Goal: Information Seeking & Learning: Learn about a topic

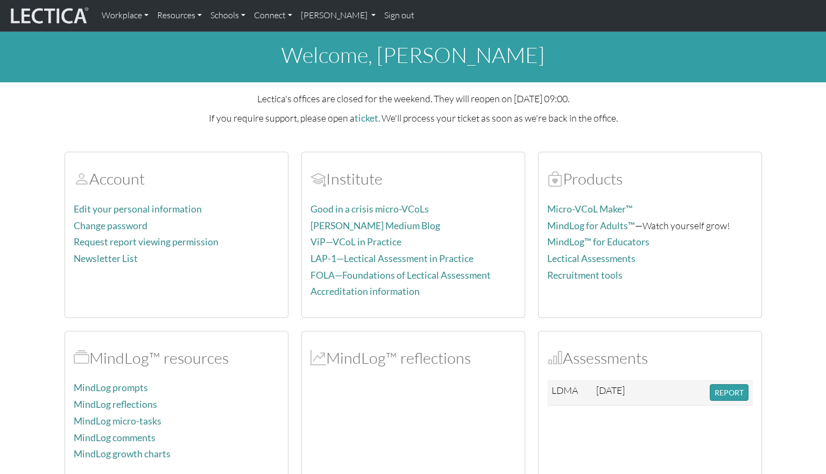
click at [736, 387] on button "REPORT" at bounding box center [728, 392] width 39 height 17
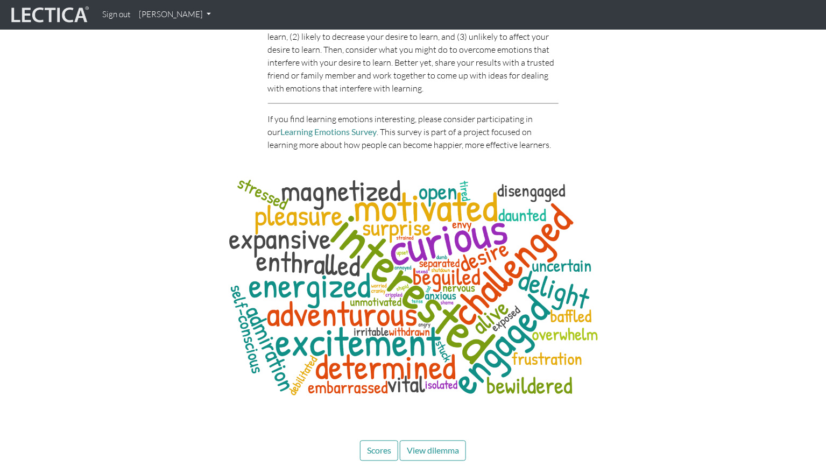
scroll to position [5132, 0]
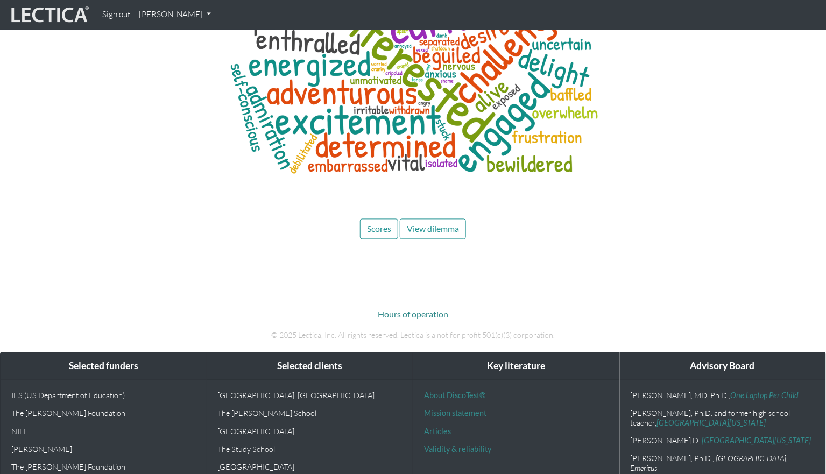
click at [375, 224] on span "Scores" at bounding box center [379, 229] width 24 height 10
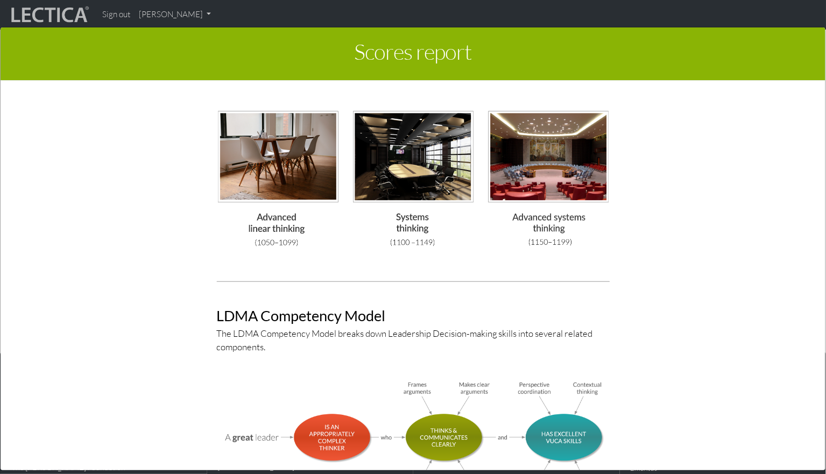
scroll to position [3619, 0]
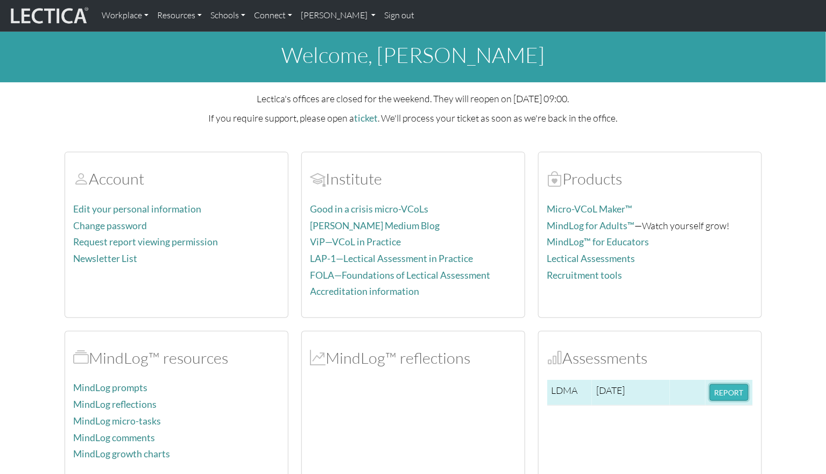
drag, startPoint x: 0, startPoint y: 0, endPoint x: 728, endPoint y: 388, distance: 824.5
click at [728, 388] on button "REPORT" at bounding box center [728, 392] width 39 height 17
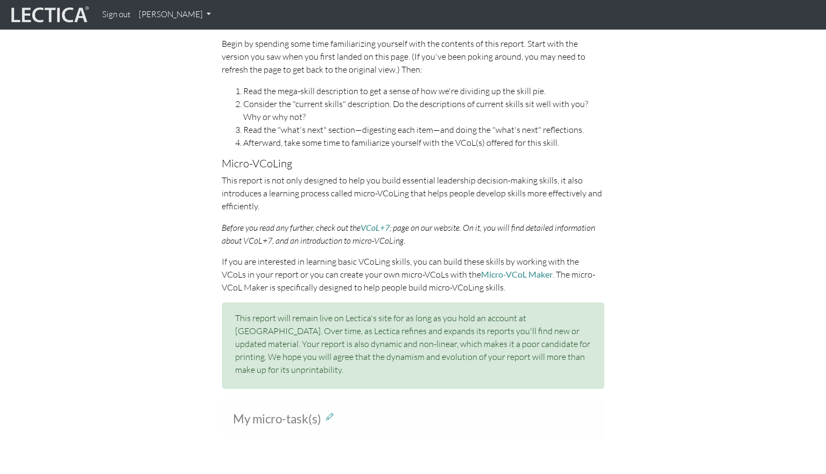
scroll to position [496, 0]
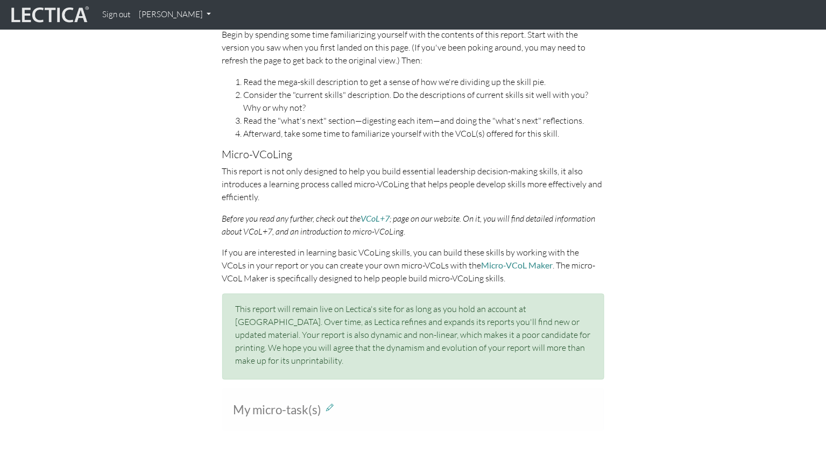
click at [725, 279] on div "Working with this report If you have never taken a Lectical Assessment before, …" at bounding box center [413, 146] width 826 height 484
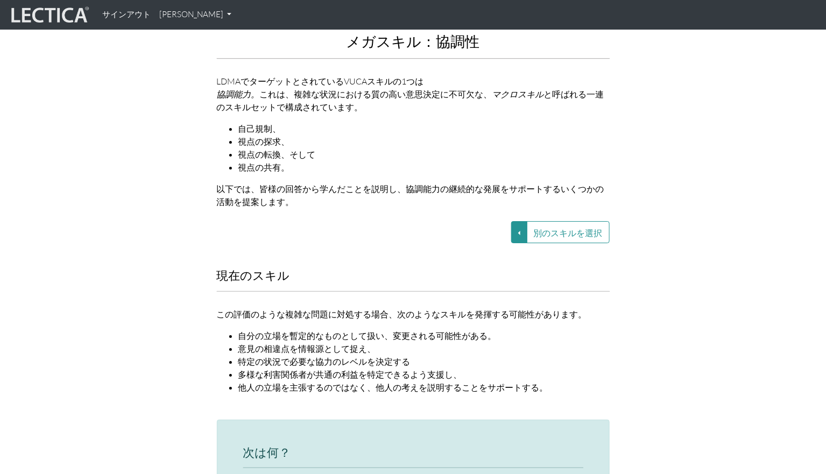
scroll to position [1262, 0]
click at [511, 220] on div "別のスキルを選択 VUCA—Collaborative capacity VUCA—Contextual thinking VUCA—Decision-mak…" at bounding box center [413, 231] width 409 height 22
click at [523, 220] on button "別のスキルを選択" at bounding box center [519, 231] width 16 height 22
click at [469, 225] on link "VUCA—協働能力" at bounding box center [432, 231] width 93 height 12
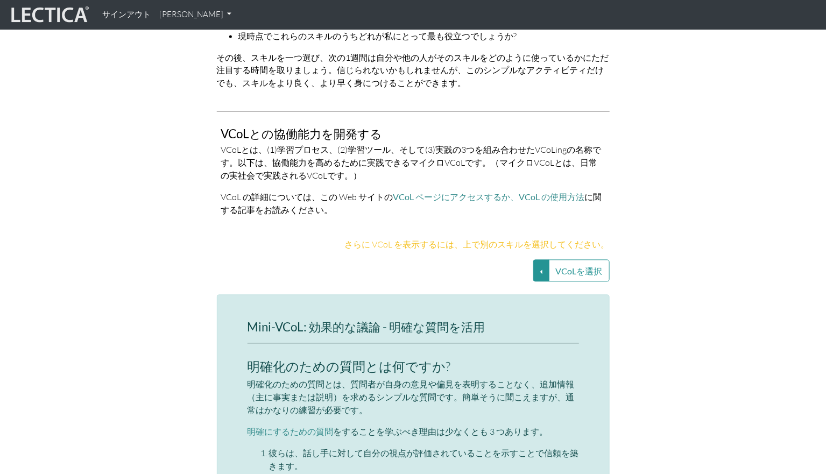
scroll to position [2174, 0]
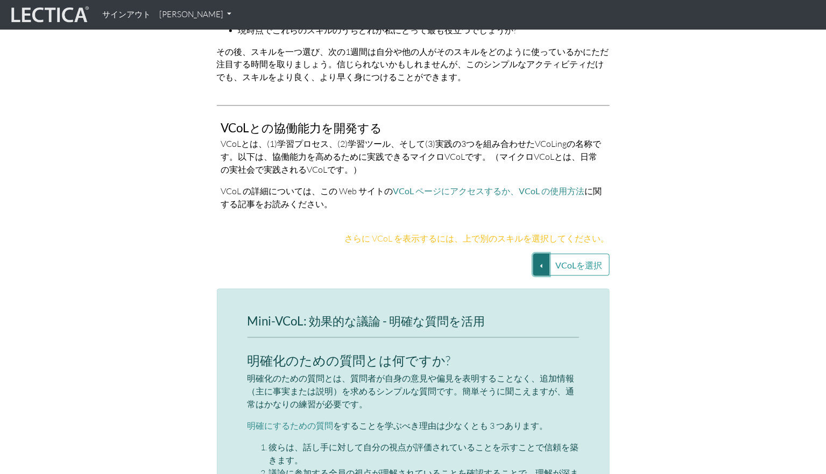
click at [542, 254] on button "VCoLを選択" at bounding box center [541, 265] width 16 height 22
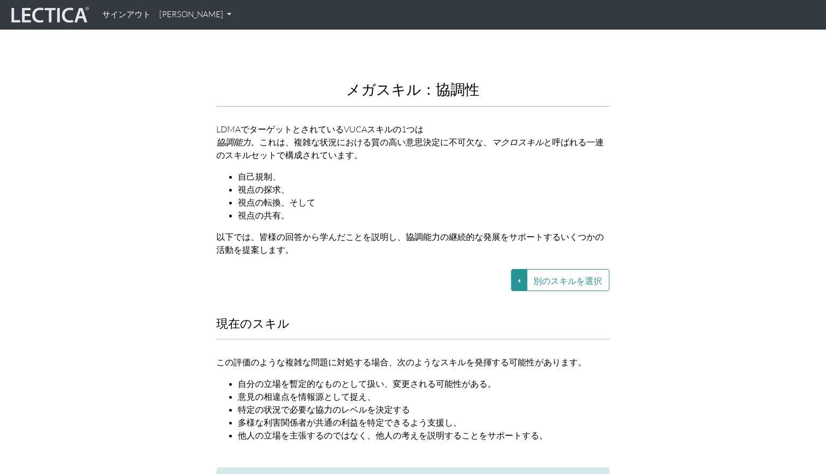
scroll to position [1169, 0]
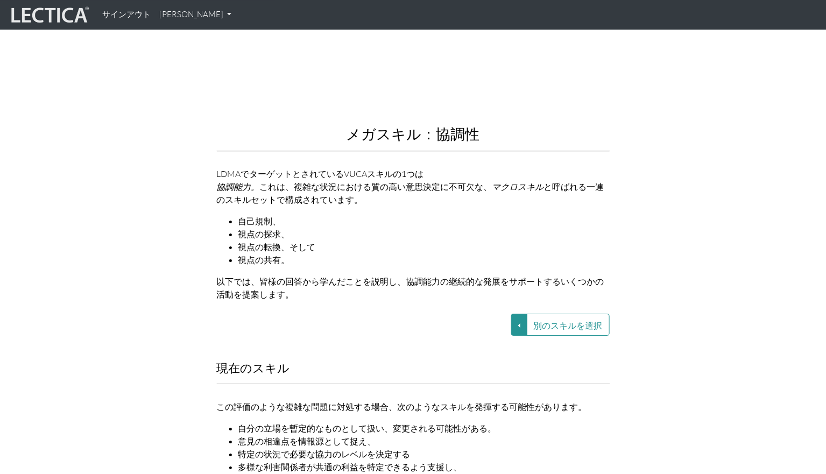
click at [542, 314] on button "別のスキルを選択" at bounding box center [567, 325] width 83 height 22
click at [525, 314] on button "別のスキルを選択" at bounding box center [519, 325] width 16 height 22
click at [497, 331] on link "VUCA—文脈的思考" at bounding box center [451, 337] width 93 height 12
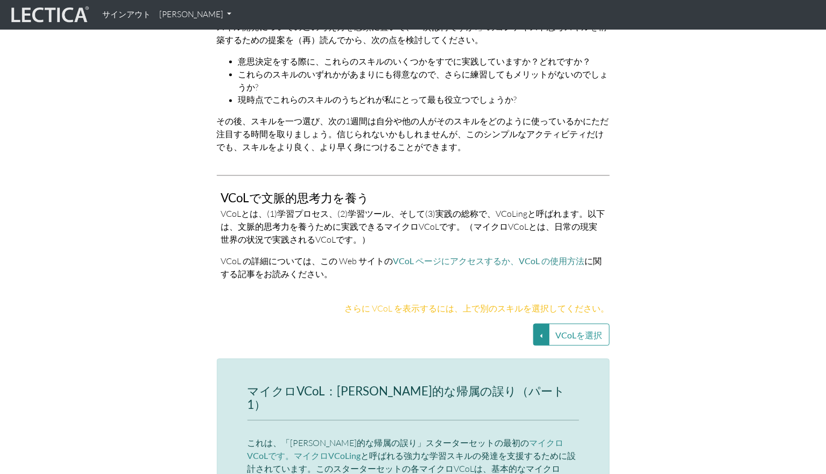
scroll to position [2182, 0]
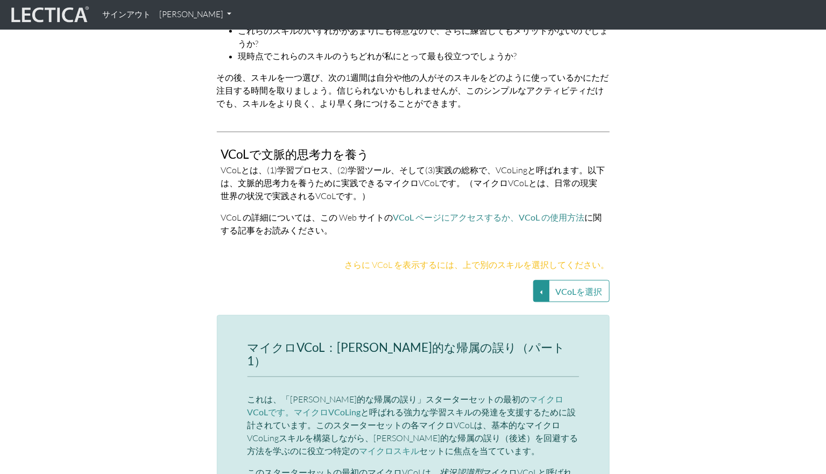
click at [531, 280] on div "VCoLを選択 Fundamental attribution error (SS1)-3 Fundamental attribution error (SS…" at bounding box center [413, 291] width 409 height 22
click at [539, 280] on button "VCoLを選択" at bounding box center [541, 291] width 16 height 22
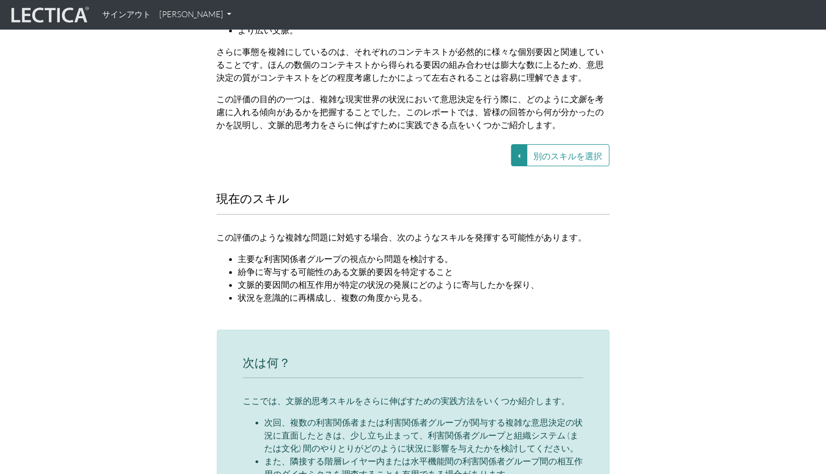
scroll to position [1197, 0]
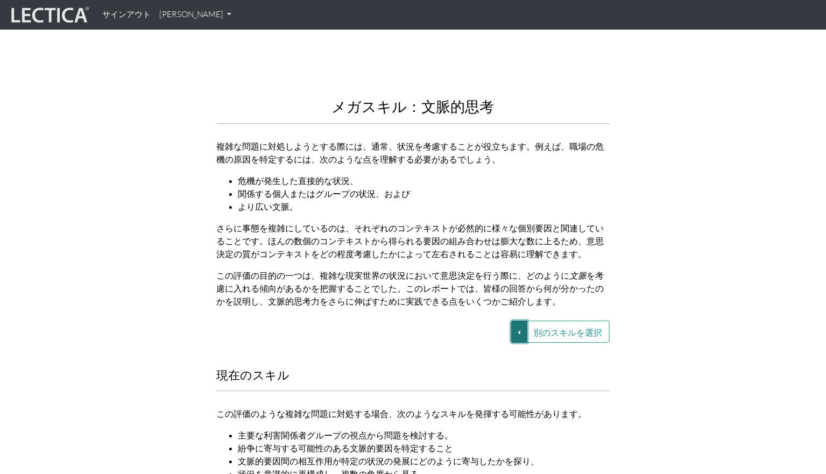
click at [523, 321] on button "別のスキルを選択" at bounding box center [519, 332] width 16 height 22
click at [498, 351] on link "VUCA—意思決定プロセス" at bounding box center [451, 357] width 93 height 12
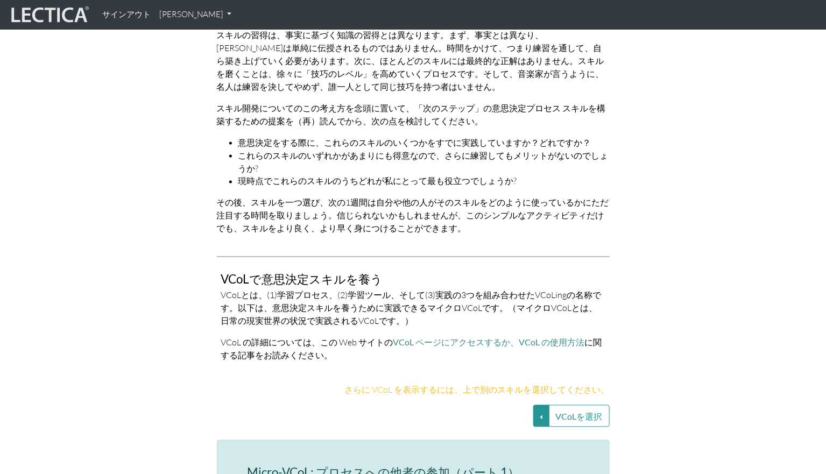
scroll to position [2139, 0]
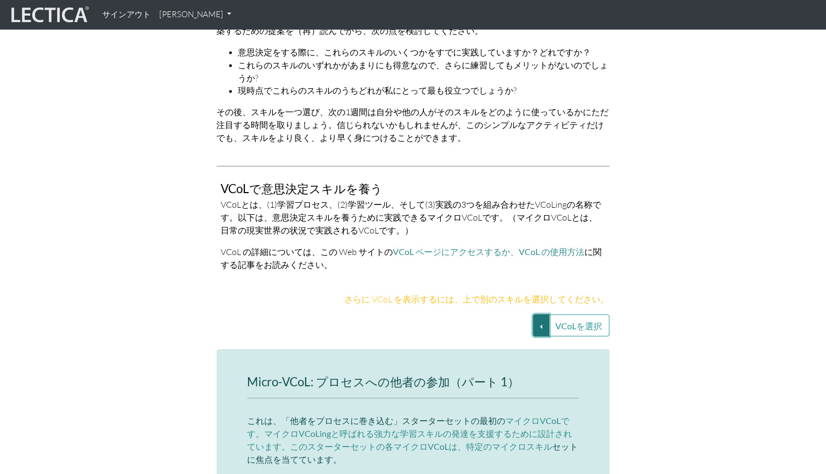
click at [539, 315] on button "VCoLを選択" at bounding box center [541, 326] width 16 height 22
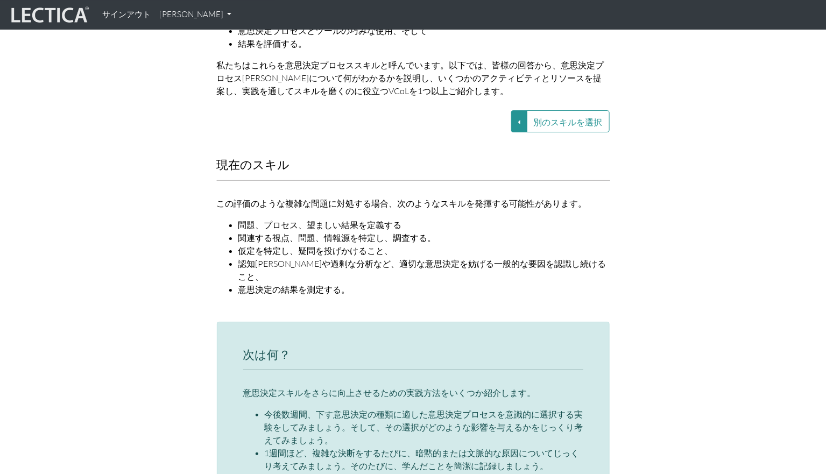
scroll to position [1249, 0]
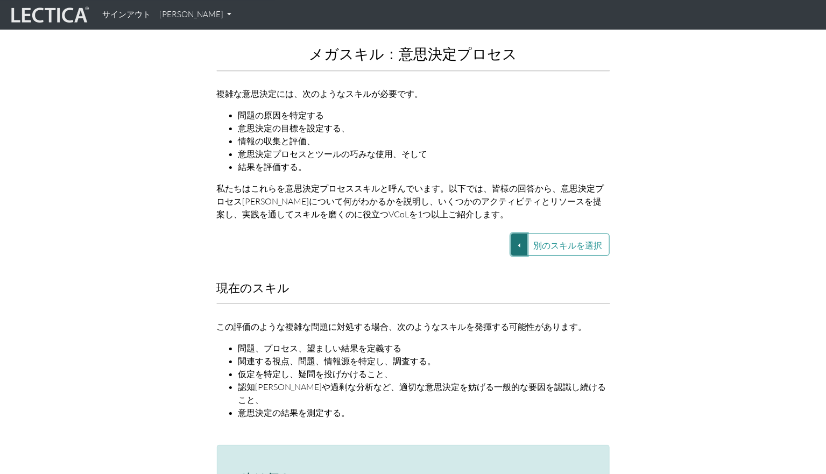
click at [525, 233] on button "別のスキルを選択" at bounding box center [519, 244] width 16 height 22
click at [486, 276] on link "VUCA—視点の調整" at bounding box center [451, 282] width 93 height 12
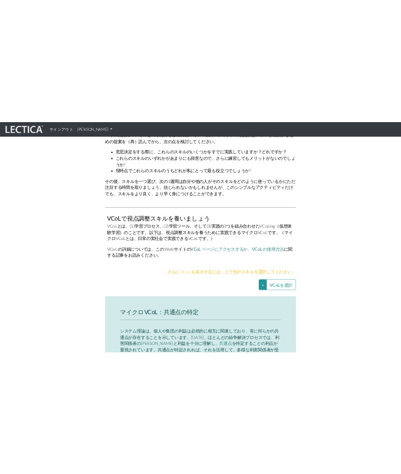
scroll to position [2122, 0]
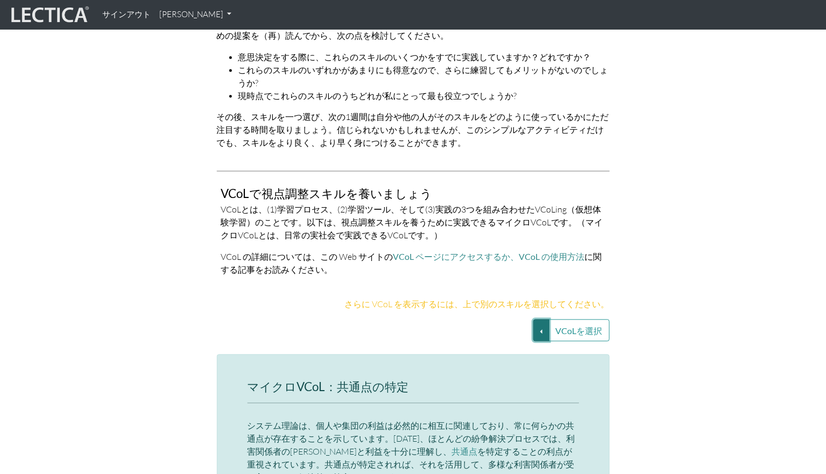
click at [543, 319] on button "VCoLを選択" at bounding box center [541, 330] width 16 height 22
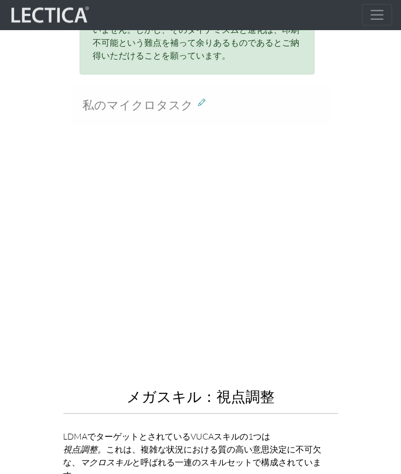
scroll to position [1237, 0]
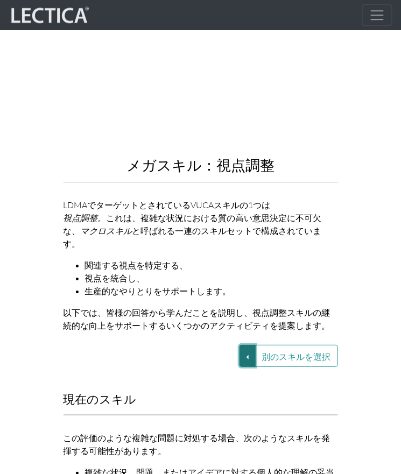
click at [240, 345] on button "別のスキルを選択" at bounding box center [247, 356] width 16 height 22
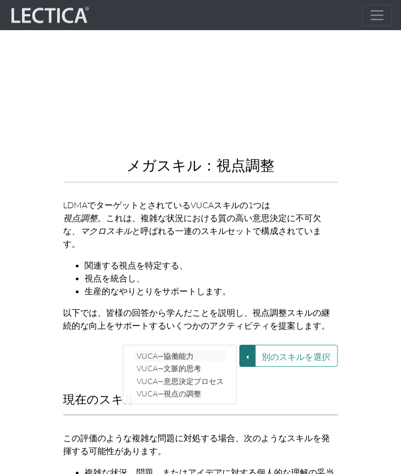
click at [207, 350] on link "VUCA—協働能力" at bounding box center [180, 356] width 93 height 12
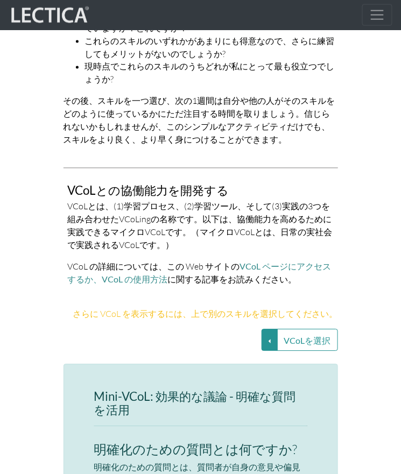
scroll to position [2568, 0]
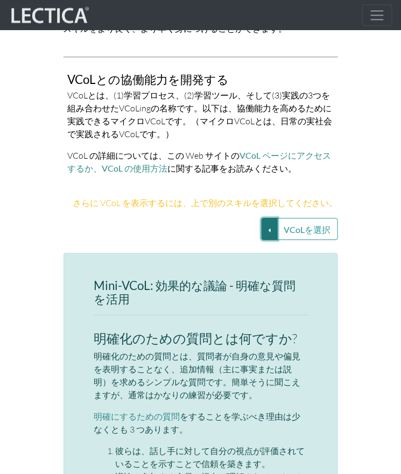
click at [272, 218] on button "VCoLを選択" at bounding box center [269, 229] width 16 height 22
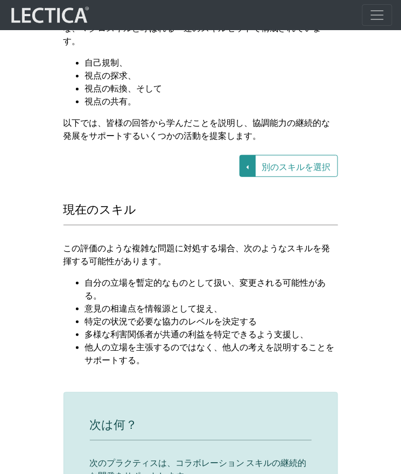
scroll to position [1433, 0]
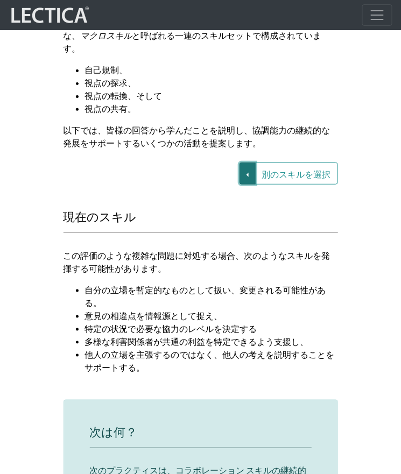
click at [251, 162] on button "別のスキルを選択" at bounding box center [247, 173] width 16 height 22
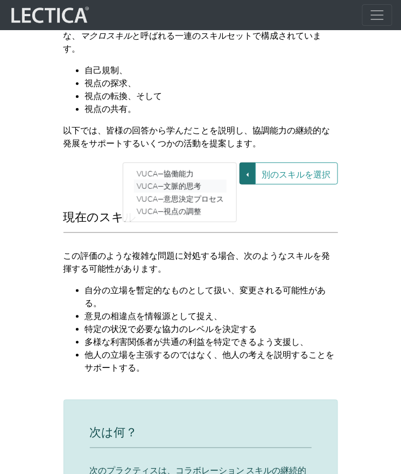
click at [220, 180] on link "VUCA—文脈的思考" at bounding box center [180, 186] width 93 height 12
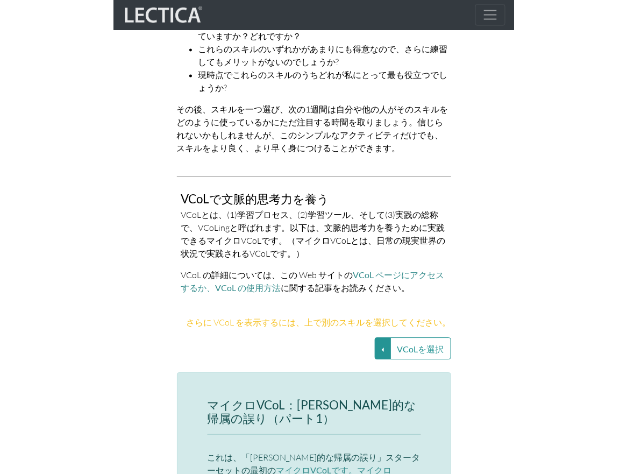
scroll to position [2498, 0]
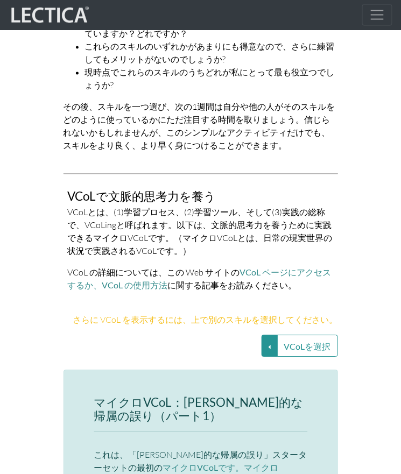
click at [264, 335] on button "VCoLを選択" at bounding box center [269, 346] width 16 height 22
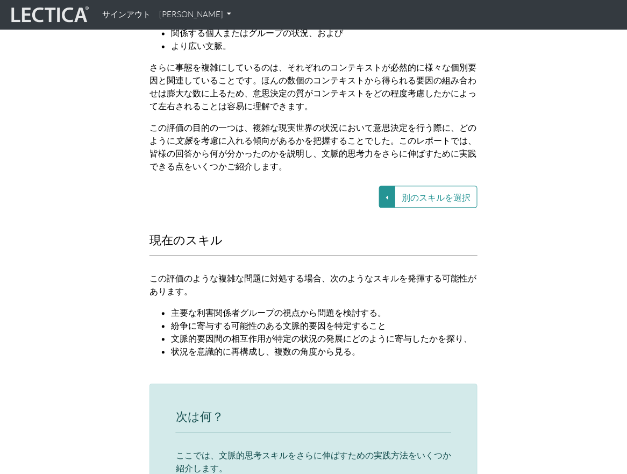
scroll to position [1377, 0]
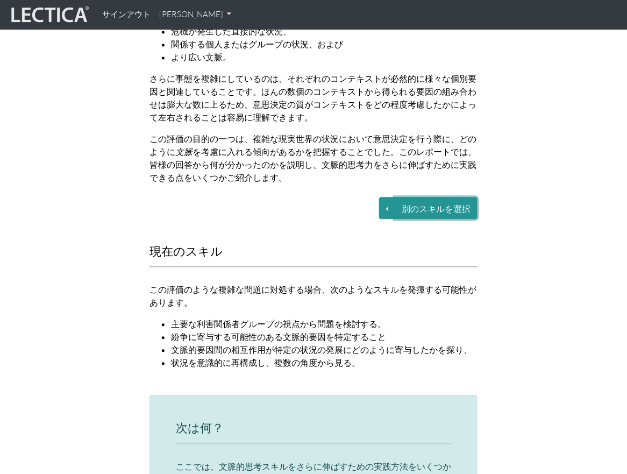
click at [426, 215] on button "別のスキルを選択" at bounding box center [436, 208] width 83 height 22
click at [381, 210] on button "別のスキルを選択" at bounding box center [387, 208] width 16 height 22
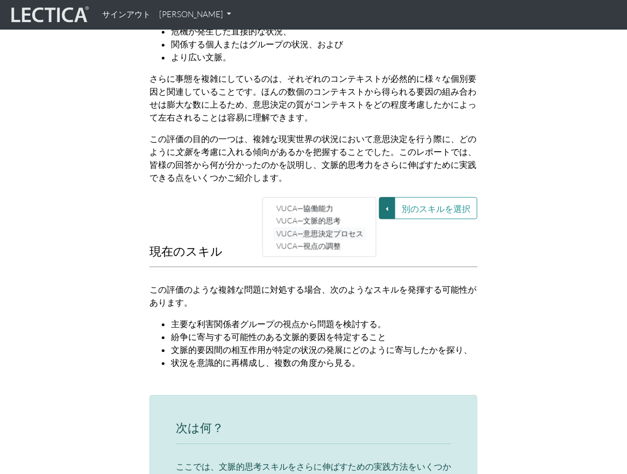
click at [352, 232] on font "VUCA—意思決定プロセス" at bounding box center [319, 233] width 87 height 9
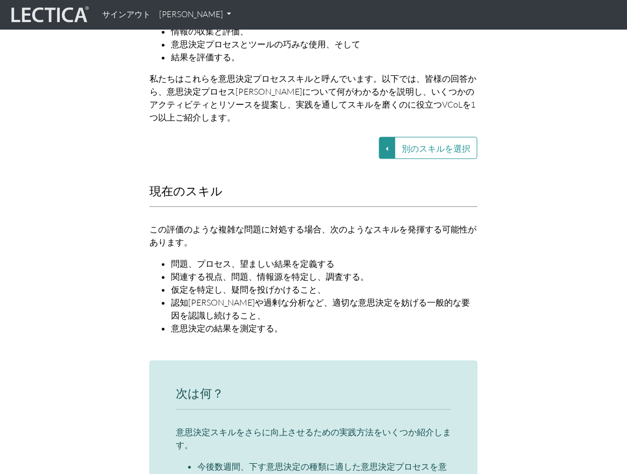
click at [392, 144] on button "別のスキルを選択" at bounding box center [387, 148] width 16 height 22
click at [344, 183] on link "VUCA—視点の調整" at bounding box center [320, 186] width 93 height 12
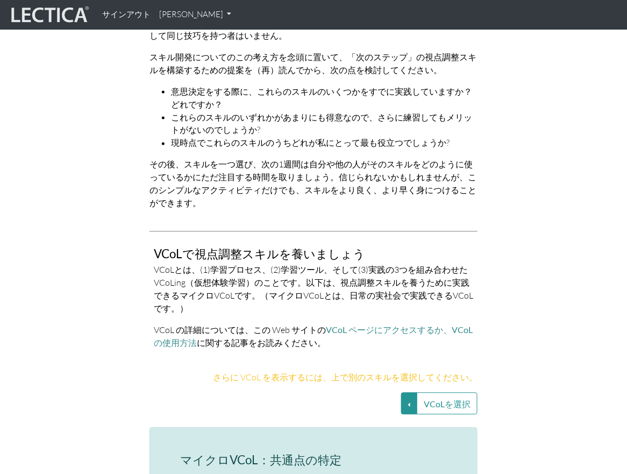
scroll to position [2351, 0]
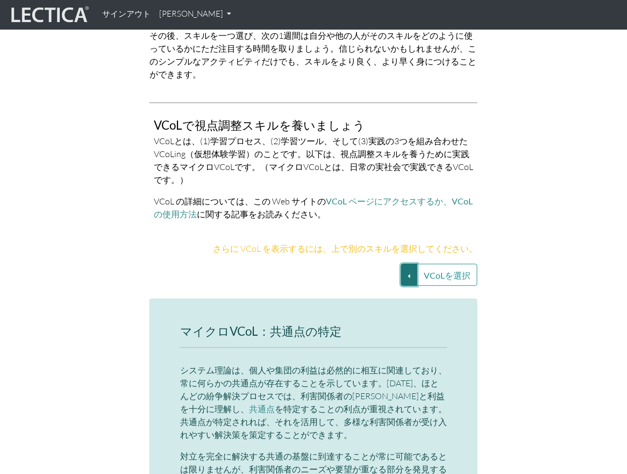
click at [411, 266] on button "VCoLを選択" at bounding box center [409, 275] width 16 height 22
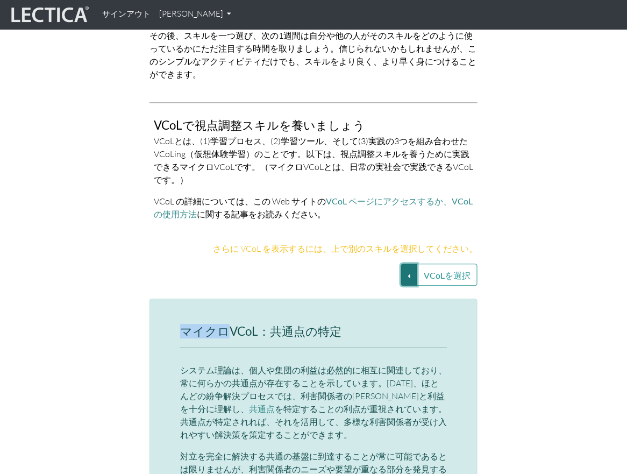
click at [416, 272] on button "VCoLを選択" at bounding box center [409, 275] width 16 height 22
